Goal: Information Seeking & Learning: Compare options

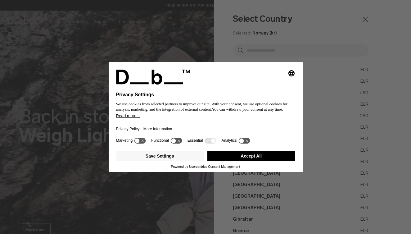
click at [261, 159] on button "Accept All" at bounding box center [251, 156] width 88 height 10
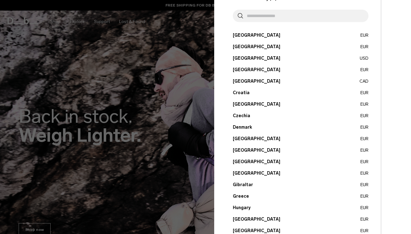
scroll to position [34, 0]
click at [241, 174] on button "Germany EUR" at bounding box center [301, 173] width 136 height 7
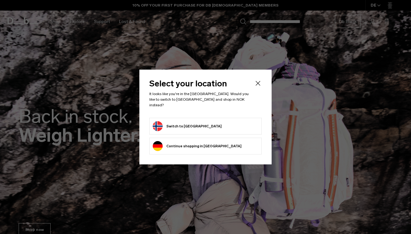
click at [197, 145] on button "Continue browsing Germany store Continue shopping in Germany" at bounding box center [197, 146] width 89 height 10
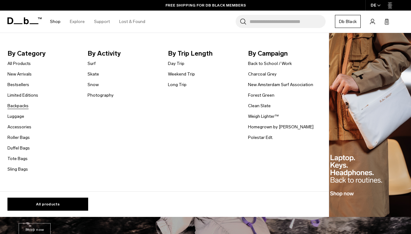
click at [20, 106] on link "Backpacks" at bounding box center [17, 105] width 21 height 7
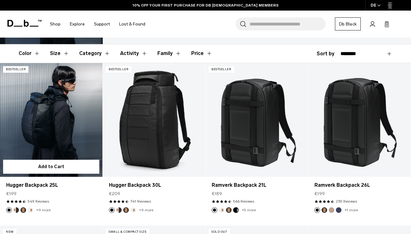
scroll to position [87, 0]
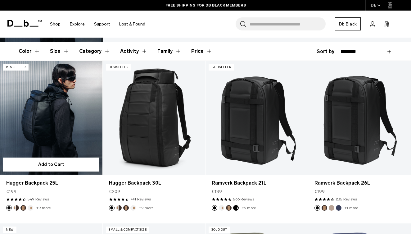
click at [41, 209] on link "+9 more" at bounding box center [43, 207] width 14 height 4
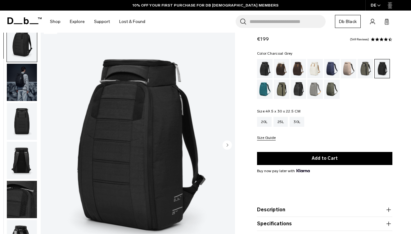
scroll to position [20, 0]
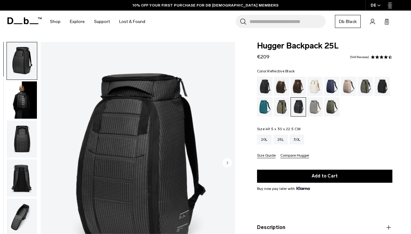
click at [25, 100] on img "button" at bounding box center [22, 99] width 30 height 37
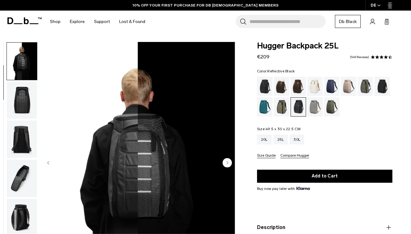
scroll to position [39, 0]
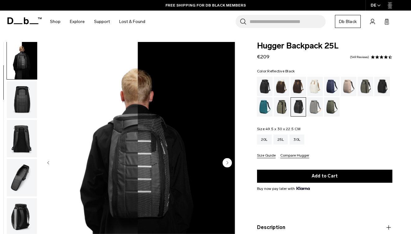
click at [25, 133] on img "button" at bounding box center [22, 138] width 30 height 37
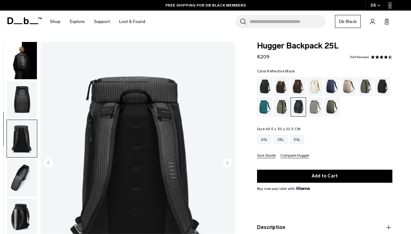
scroll to position [119, 0]
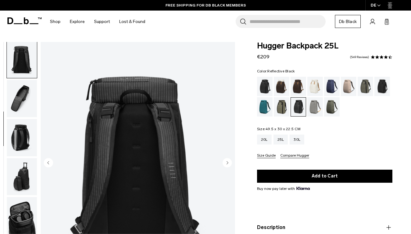
click at [24, 210] on img "button" at bounding box center [22, 215] width 30 height 37
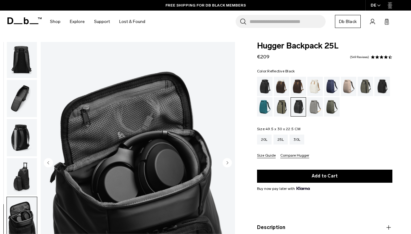
scroll to position [150, 0]
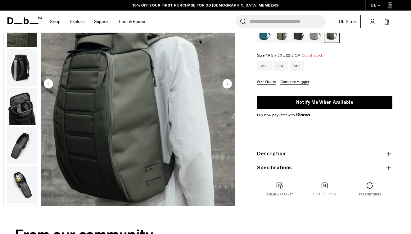
scroll to position [80, 0]
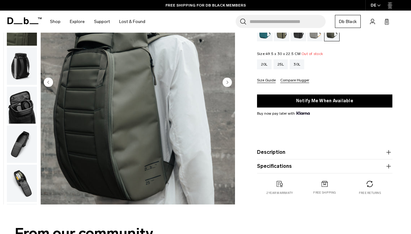
click at [36, 185] on img "button" at bounding box center [22, 182] width 30 height 37
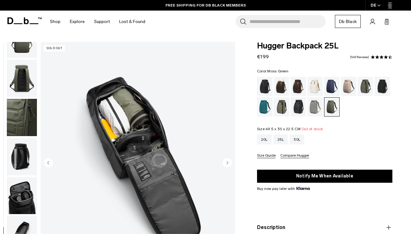
scroll to position [0, 0]
click at [23, 158] on img "button" at bounding box center [22, 156] width 30 height 37
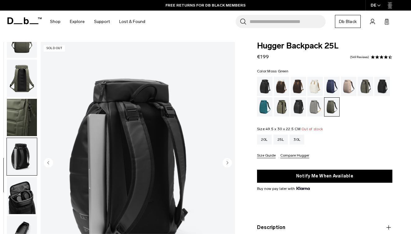
scroll to position [151, 0]
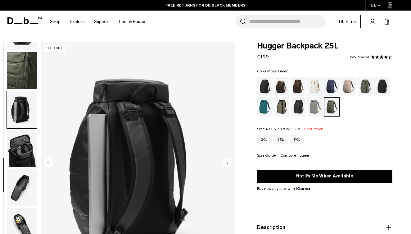
click at [21, 192] on img "button" at bounding box center [22, 187] width 30 height 37
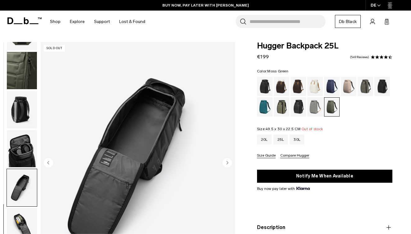
scroll to position [0, 0]
